Goal: Task Accomplishment & Management: Use online tool/utility

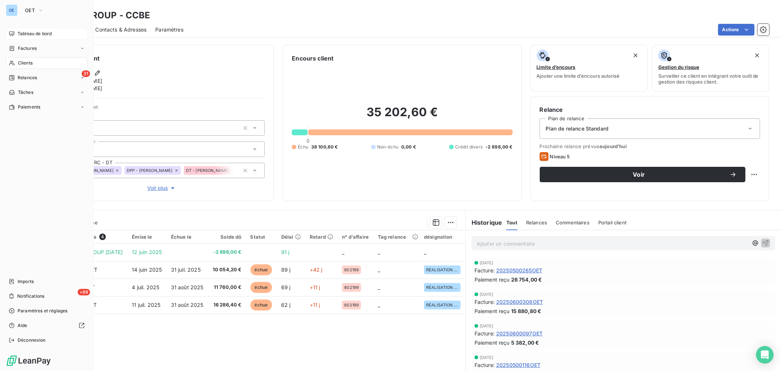
click at [36, 31] on span "Tableau de bord" at bounding box center [35, 33] width 34 height 7
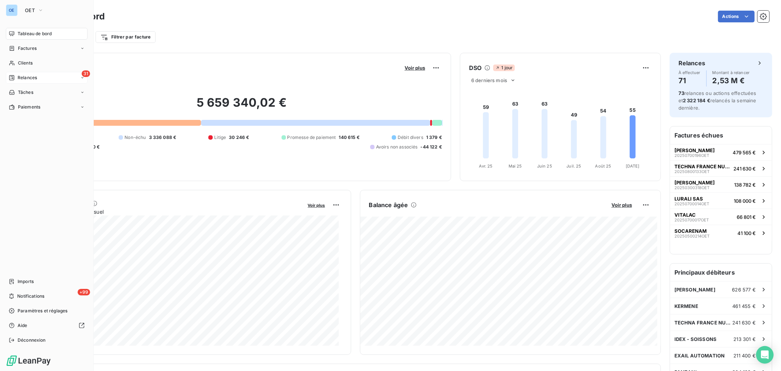
click at [36, 78] on span "Relances" at bounding box center [27, 77] width 19 height 7
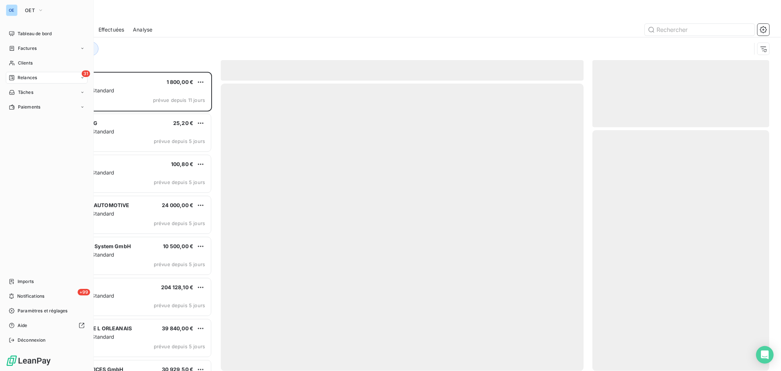
scroll to position [293, 171]
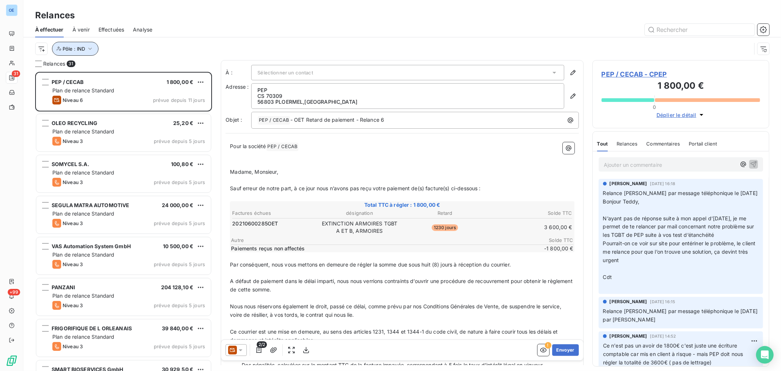
click at [90, 48] on icon "button" at bounding box center [89, 48] width 7 height 7
click at [91, 48] on icon "button" at bounding box center [89, 48] width 7 height 7
click at [42, 47] on html "OE 31 +99 Relances À effectuer À venir Effectuées Analyse Pôle : IND Relances 3…" at bounding box center [390, 185] width 781 height 371
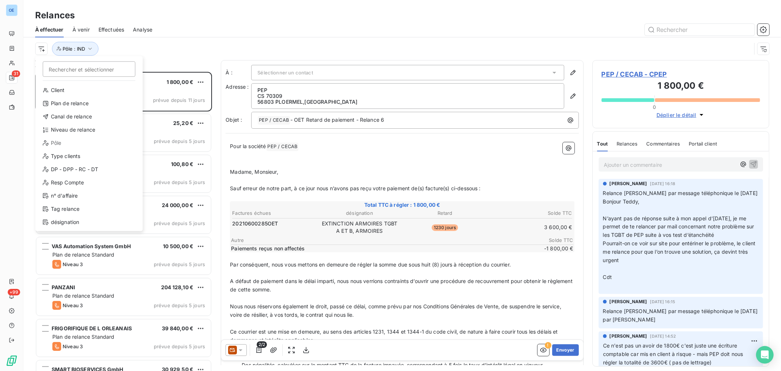
click at [59, 143] on div "Pôle" at bounding box center [88, 143] width 101 height 12
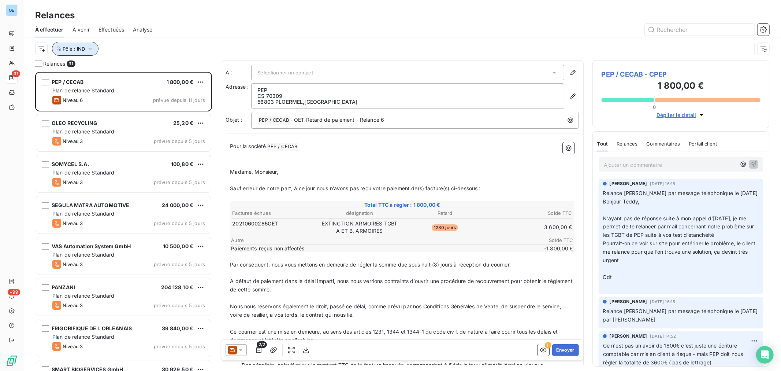
click at [89, 49] on icon "button" at bounding box center [89, 48] width 7 height 7
click at [90, 49] on icon "button" at bounding box center [90, 49] width 4 height 2
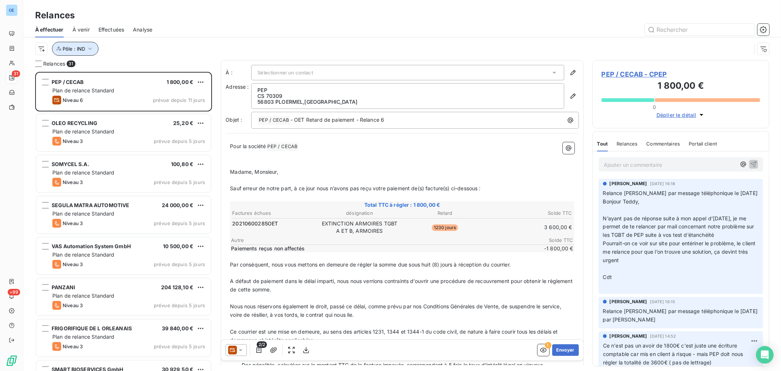
click at [90, 49] on icon "button" at bounding box center [90, 49] width 4 height 2
click at [185, 44] on div "Pôle : IND" at bounding box center [393, 49] width 717 height 14
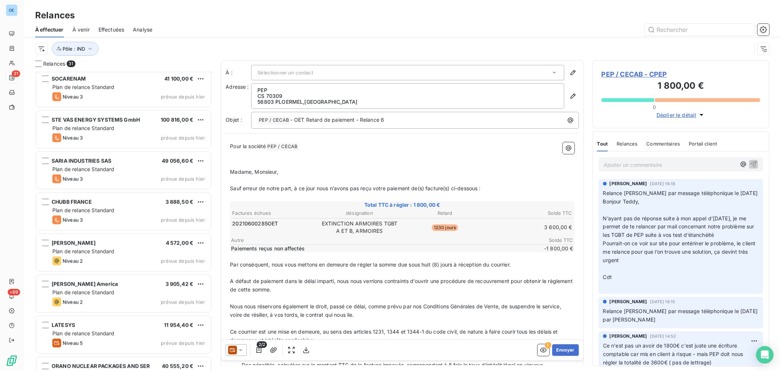
scroll to position [570, 0]
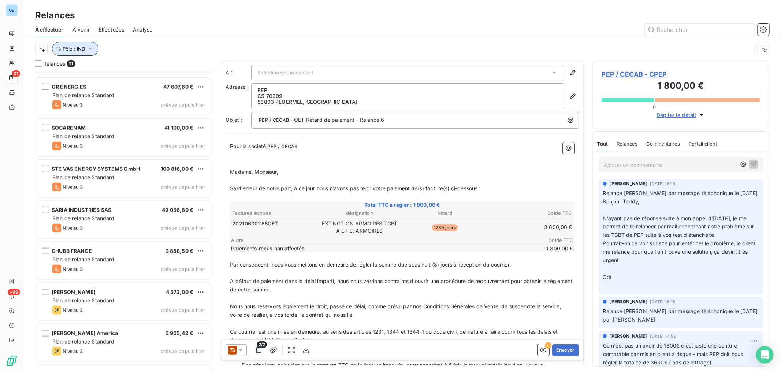
click at [92, 48] on icon "button" at bounding box center [89, 48] width 7 height 7
click at [244, 42] on div "Pôle : IND" at bounding box center [393, 49] width 717 height 14
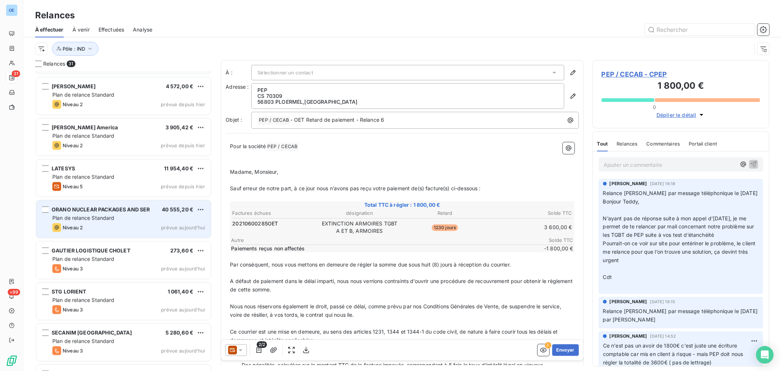
scroll to position [770, 0]
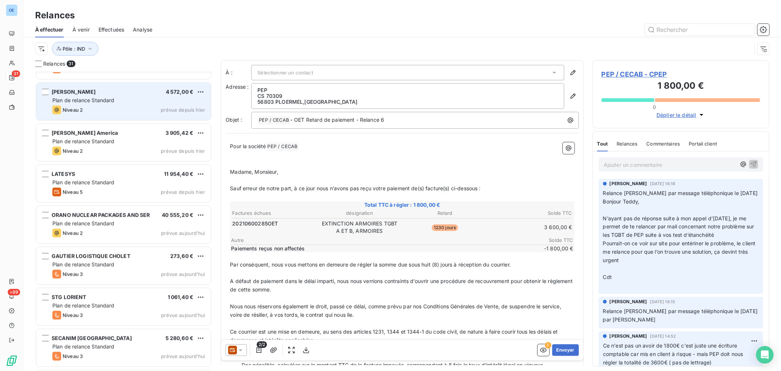
click at [128, 111] on div "Niveau 2 prévue depuis hier" at bounding box center [128, 110] width 153 height 9
click at [129, 111] on div "Niveau 2 prévue depuis hier" at bounding box center [128, 110] width 153 height 9
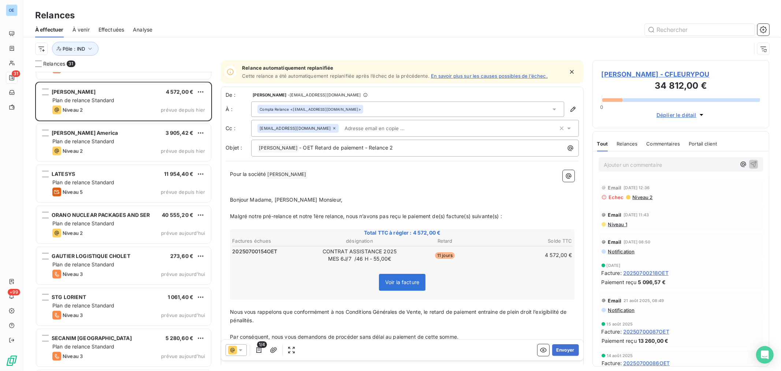
click at [615, 226] on span "Niveau 1" at bounding box center [618, 224] width 20 height 6
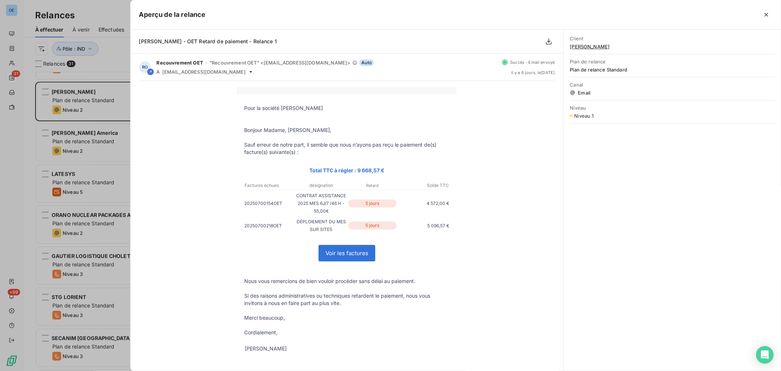
click at [117, 145] on div at bounding box center [390, 185] width 781 height 371
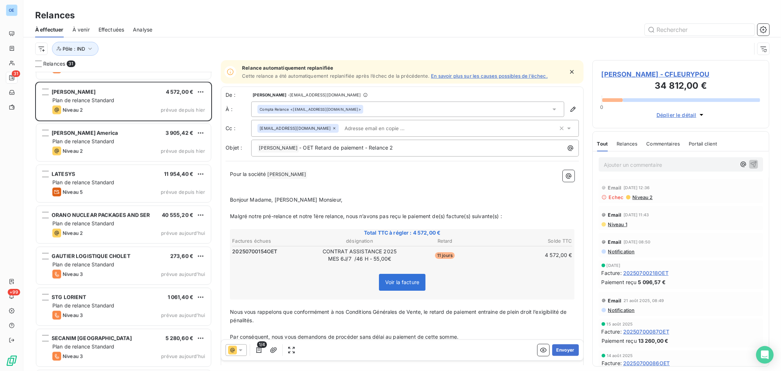
click at [640, 198] on span "Niveau 2" at bounding box center [642, 197] width 21 height 6
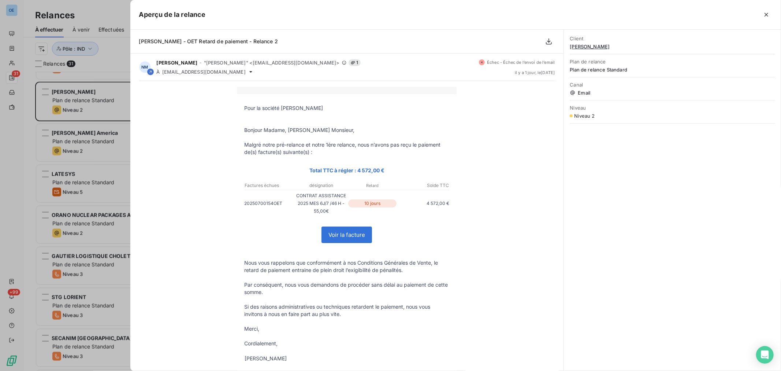
click at [122, 109] on div at bounding box center [390, 185] width 781 height 371
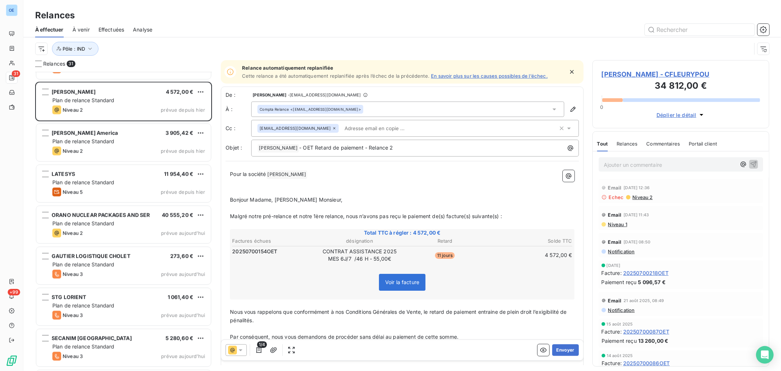
click at [624, 225] on span "Niveau 1" at bounding box center [618, 224] width 20 height 6
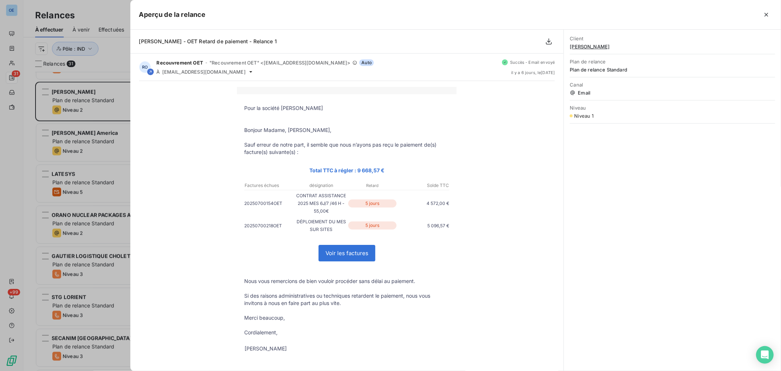
click at [120, 60] on div at bounding box center [390, 185] width 781 height 371
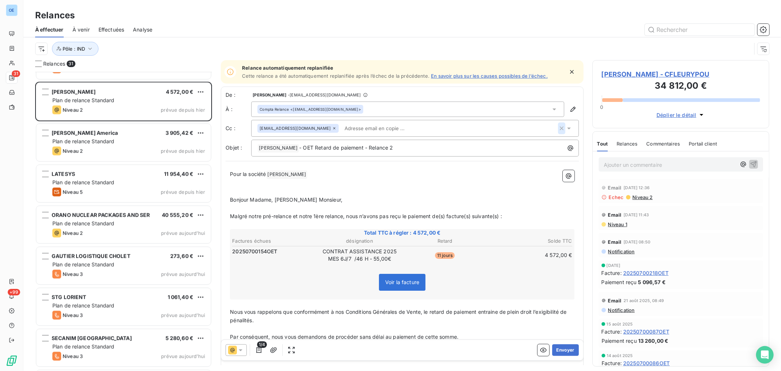
click at [558, 129] on icon "button" at bounding box center [561, 128] width 7 height 7
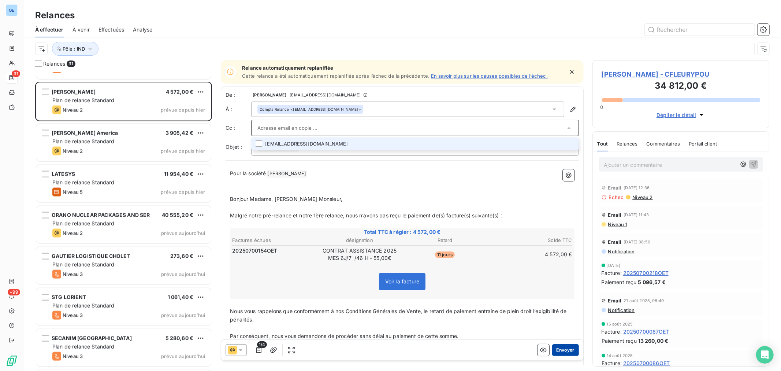
click at [565, 348] on button "Envoyer" at bounding box center [565, 350] width 27 height 12
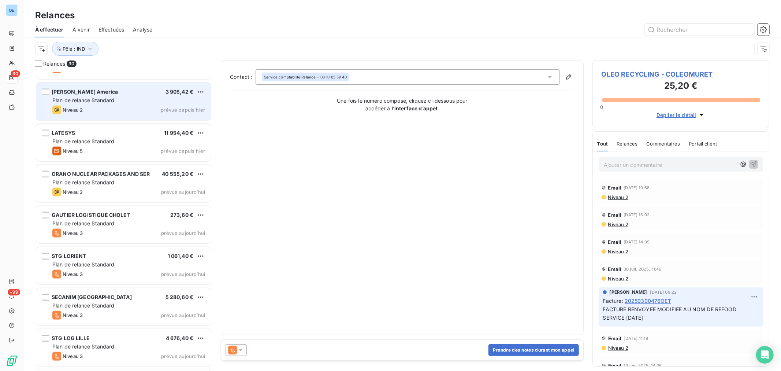
click at [104, 103] on span "Plan de relance Standard" at bounding box center [83, 100] width 62 height 6
click at [105, 103] on span "Plan de relance Standard" at bounding box center [83, 100] width 62 height 6
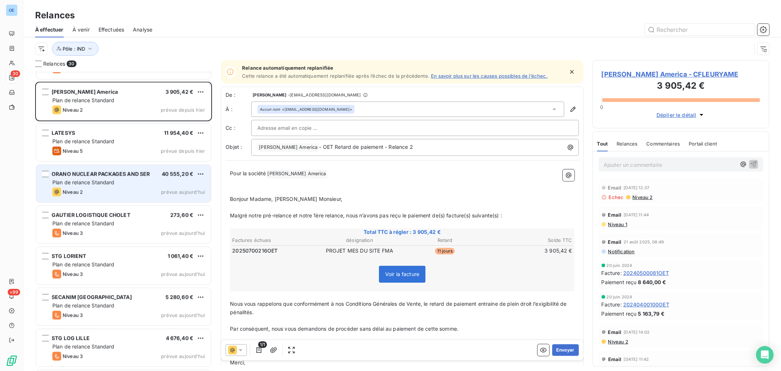
click at [129, 196] on div "Niveau 2 prévue aujourd’hui" at bounding box center [128, 192] width 153 height 9
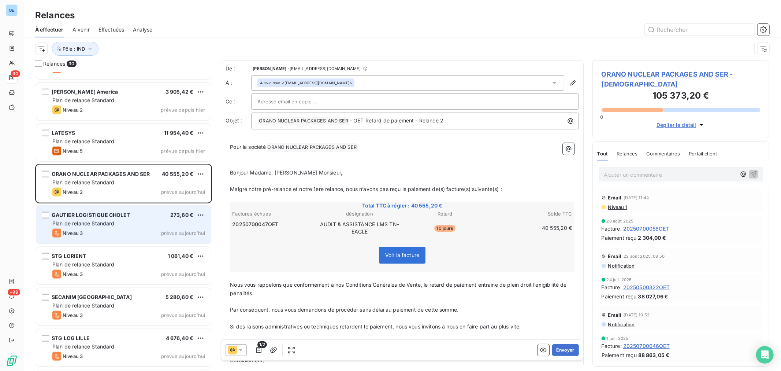
click at [128, 230] on div "Niveau 3 prévue aujourd’hui" at bounding box center [128, 233] width 153 height 9
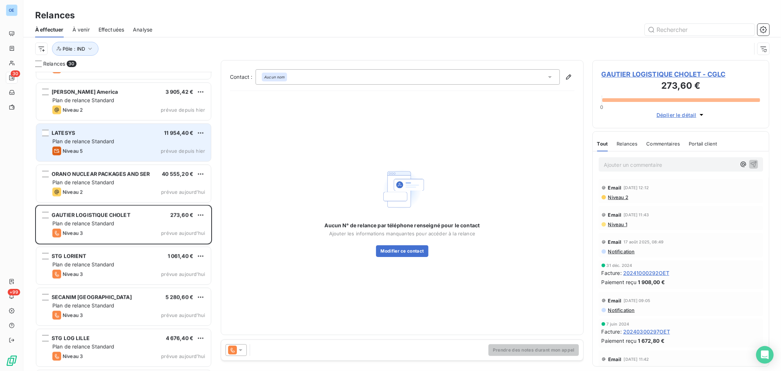
click at [127, 152] on div "Niveau 5 prévue depuis hier" at bounding box center [128, 151] width 153 height 9
